Goal: Task Accomplishment & Management: Use online tool/utility

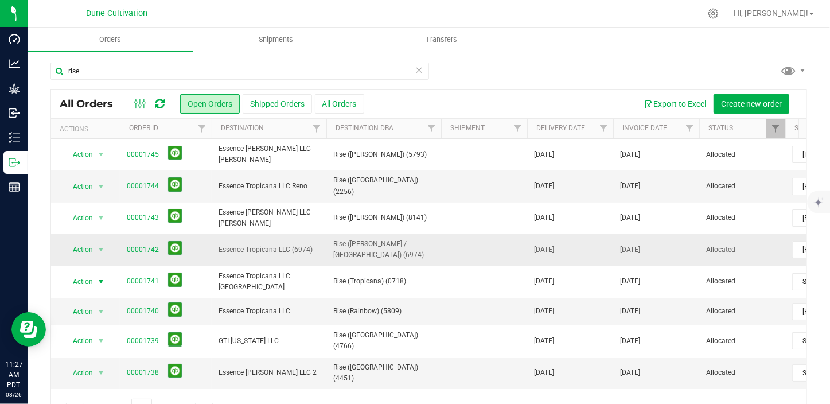
scroll to position [38, 0]
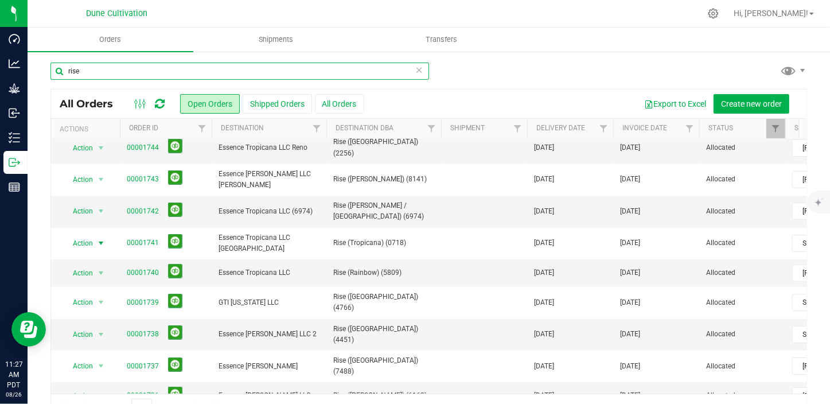
click at [201, 77] on input "rise" at bounding box center [239, 71] width 379 height 17
type input "r"
type input "tonic"
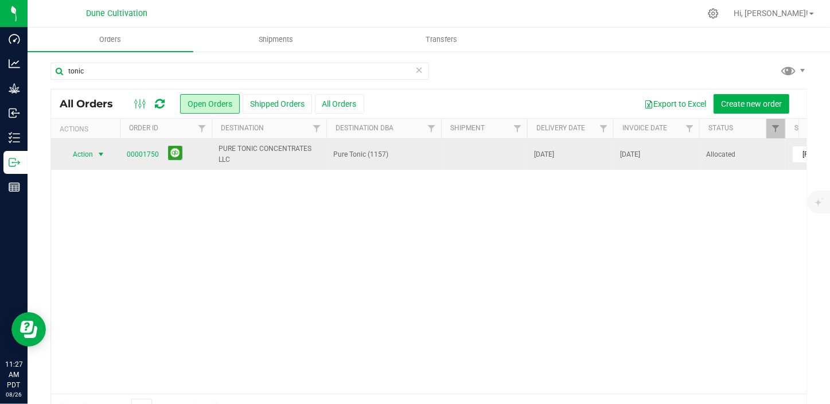
click at [98, 153] on span "select" at bounding box center [100, 154] width 9 height 9
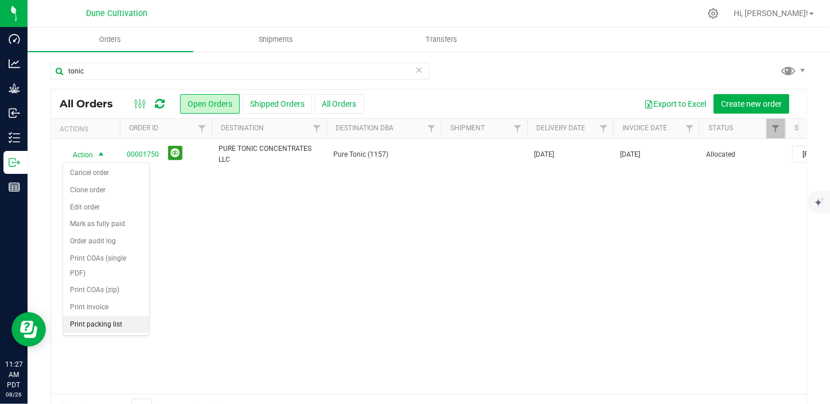
click at [107, 316] on li "Print packing list" at bounding box center [106, 324] width 86 height 17
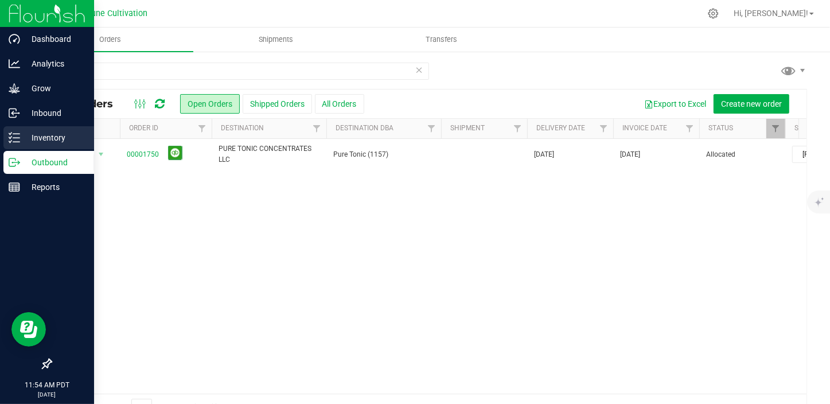
click at [34, 142] on p "Inventory" at bounding box center [54, 138] width 69 height 14
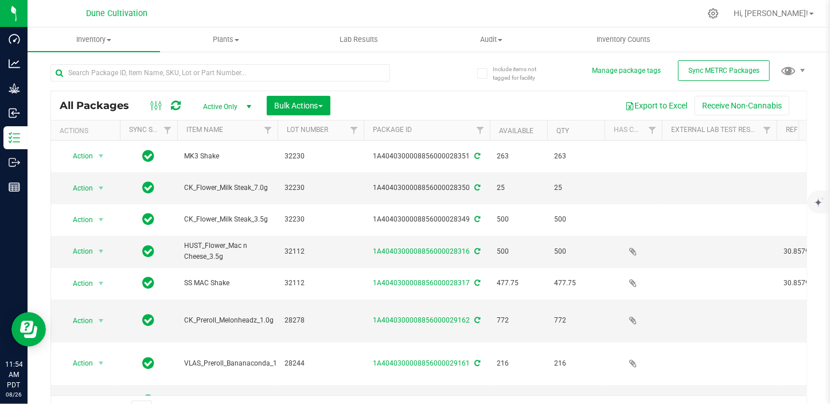
click at [218, 113] on span "Active Only" at bounding box center [224, 107] width 63 height 16
click at [209, 176] on li "All" at bounding box center [224, 176] width 62 height 17
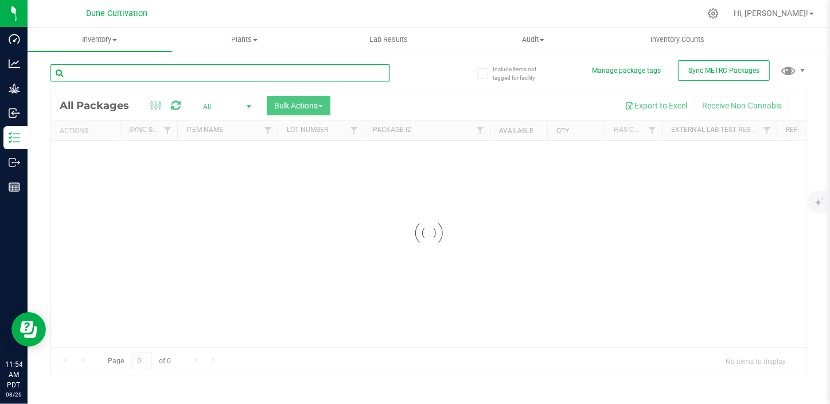
click at [129, 68] on input "text" at bounding box center [220, 72] width 340 height 17
